Goal: Navigation & Orientation: Find specific page/section

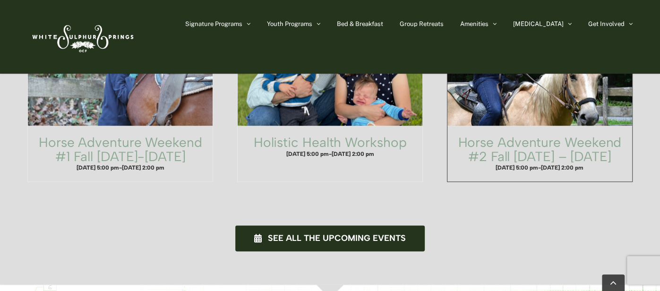
scroll to position [655, 0]
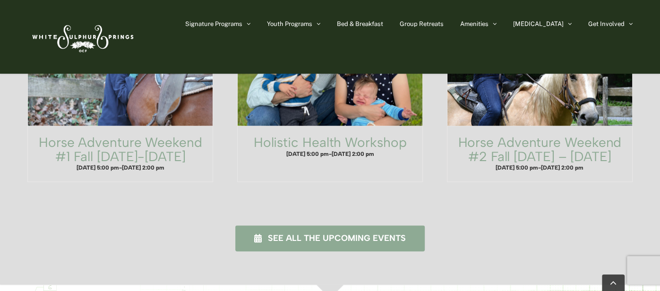
click at [288, 234] on span "See all the upcoming events" at bounding box center [337, 239] width 138 height 10
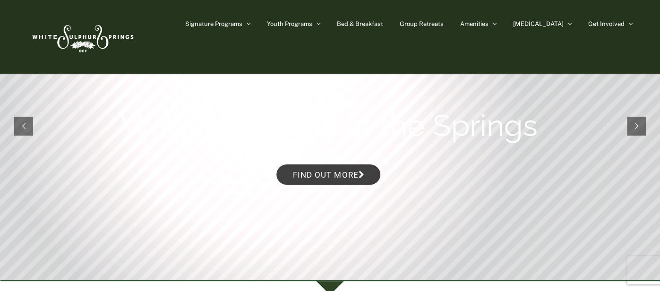
scroll to position [50, 0]
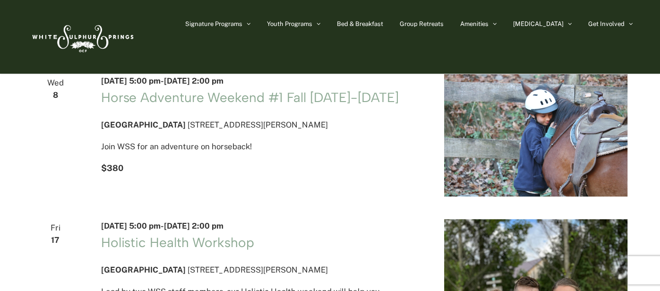
scroll to position [43, 0]
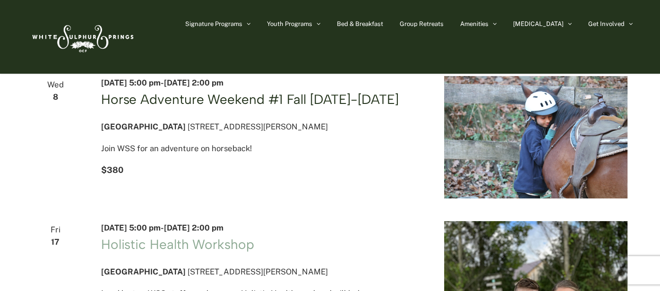
click at [141, 104] on link "Horse Adventure Weekend #1 Fall Wednesday-Friday" at bounding box center [250, 99] width 298 height 16
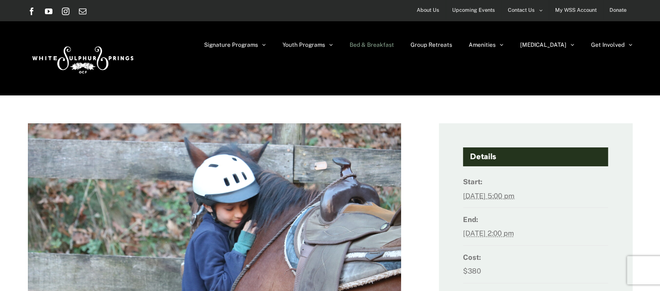
click at [394, 45] on span "Bed & Breakfast" at bounding box center [372, 45] width 44 height 6
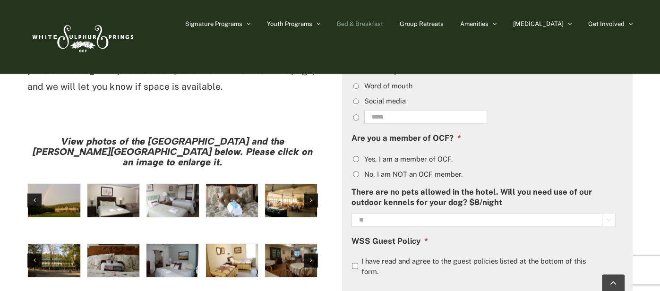
scroll to position [745, 0]
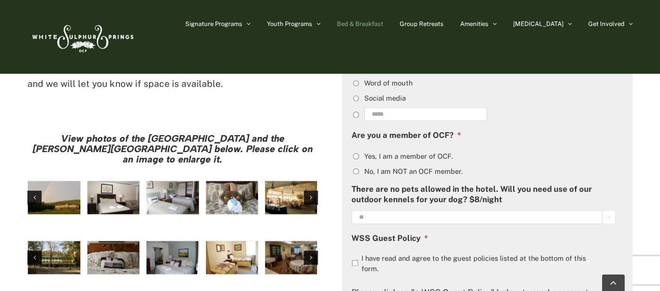
click at [58, 181] on img "large-heritage" at bounding box center [54, 197] width 52 height 33
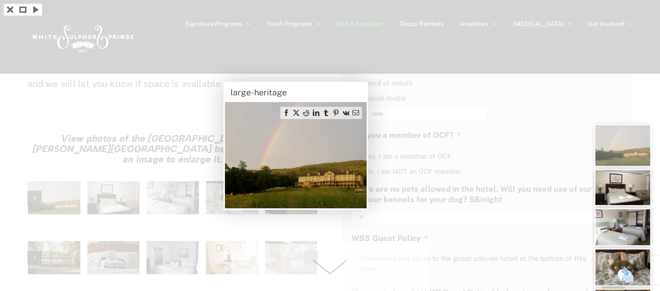
click at [312, 147] on img at bounding box center [296, 155] width 142 height 106
click at [107, 147] on div at bounding box center [330, 145] width 660 height 291
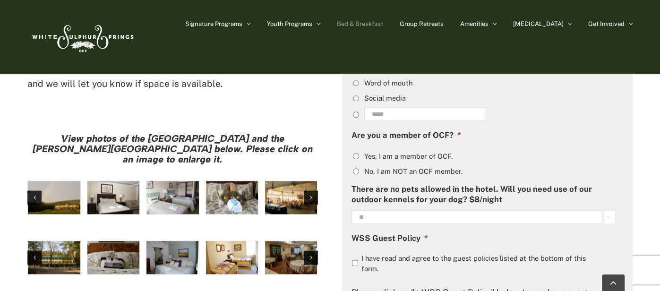
click at [119, 181] on img "hh-5" at bounding box center [113, 197] width 52 height 33
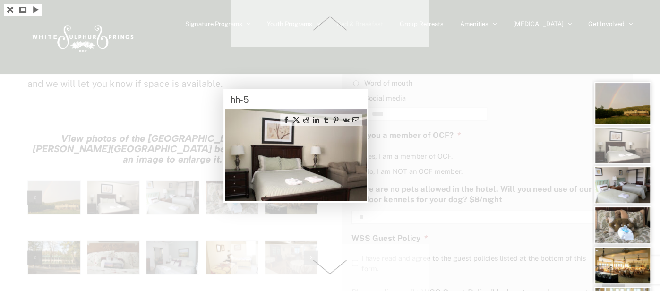
click at [329, 271] on span at bounding box center [330, 267] width 198 height 47
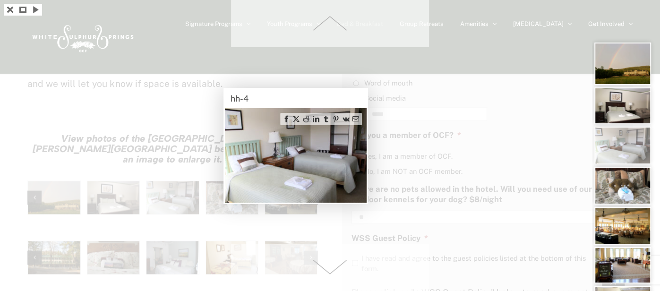
click at [329, 271] on span at bounding box center [330, 267] width 198 height 47
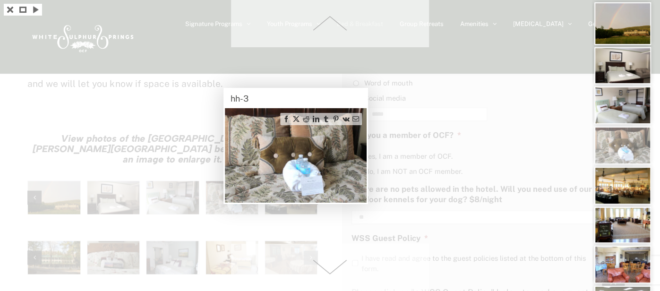
click at [329, 271] on span at bounding box center [330, 267] width 198 height 47
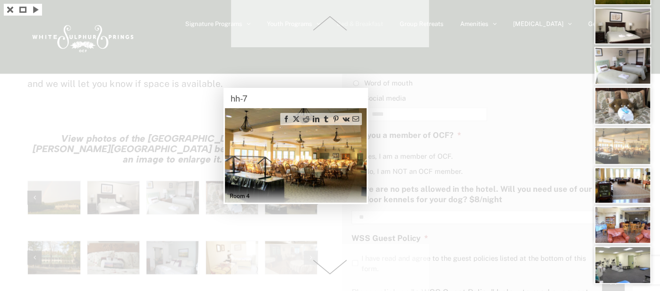
click at [329, 271] on span at bounding box center [330, 267] width 198 height 47
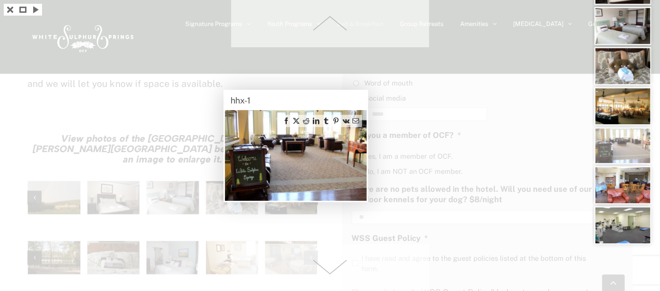
click at [329, 271] on span at bounding box center [330, 267] width 198 height 47
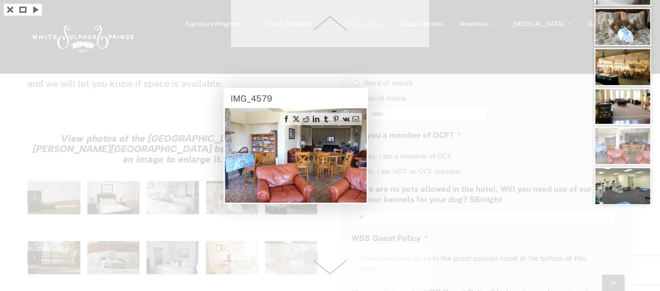
click at [331, 271] on span at bounding box center [330, 267] width 198 height 47
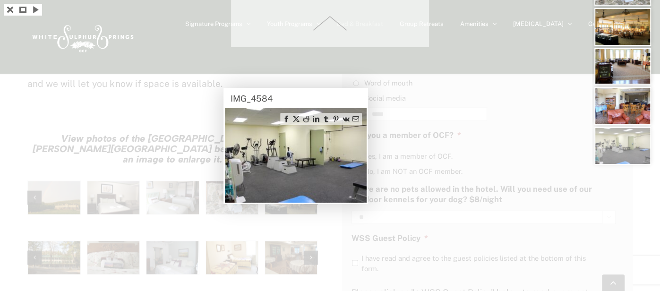
click at [331, 271] on div at bounding box center [330, 145] width 660 height 291
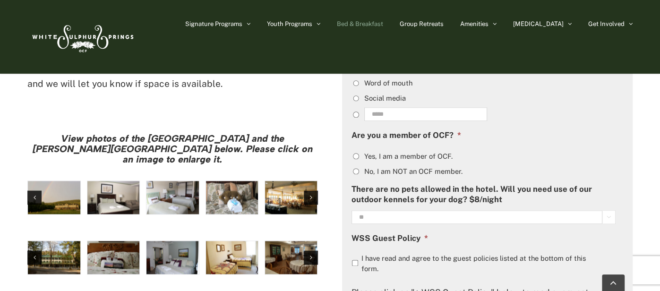
click at [284, 241] on img "Harrison House Dining Room" at bounding box center [291, 257] width 52 height 33
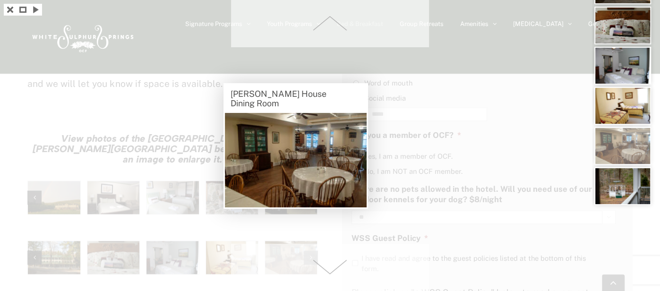
click at [332, 269] on span at bounding box center [330, 267] width 198 height 47
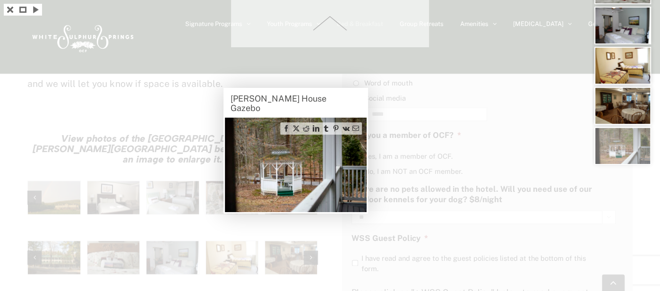
click at [332, 269] on div at bounding box center [330, 145] width 660 height 291
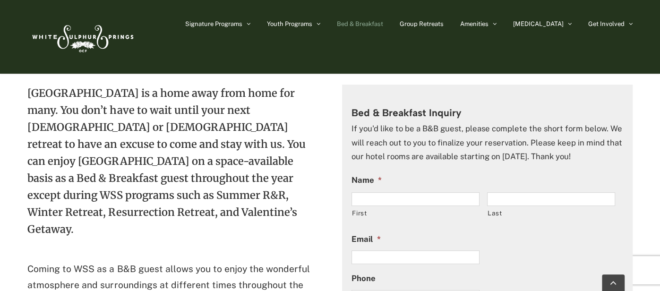
scroll to position [289, 0]
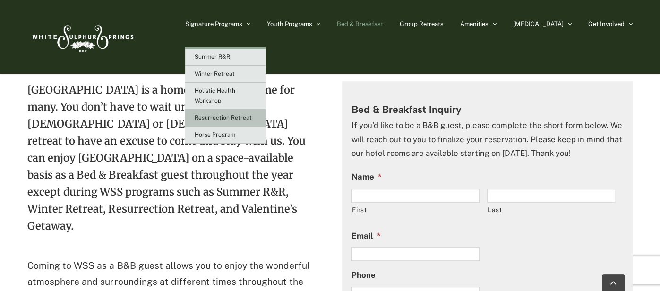
click at [251, 119] on span "Resurrection Retreat" at bounding box center [223, 117] width 57 height 7
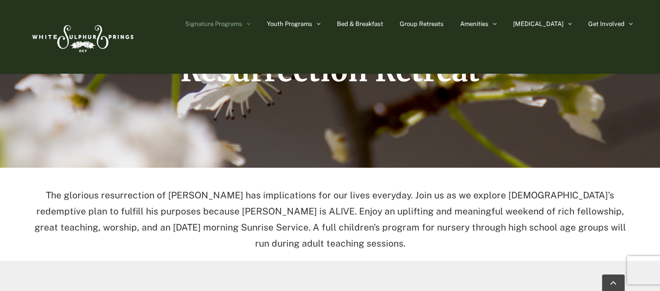
scroll to position [262, 0]
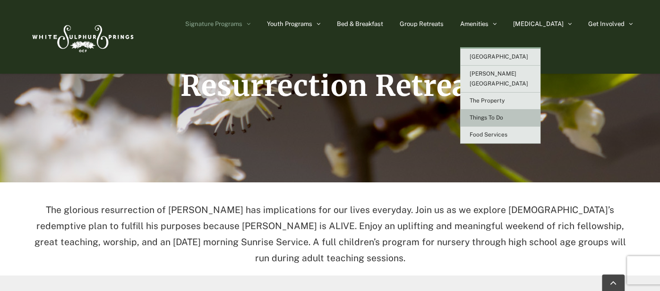
click at [503, 114] on span "Things To Do" at bounding box center [487, 117] width 34 height 7
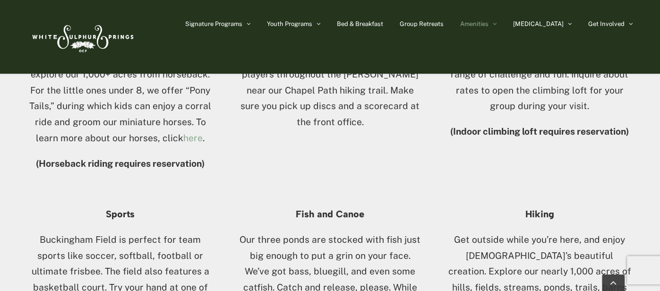
scroll to position [639, 0]
